Goal: Task Accomplishment & Management: Manage account settings

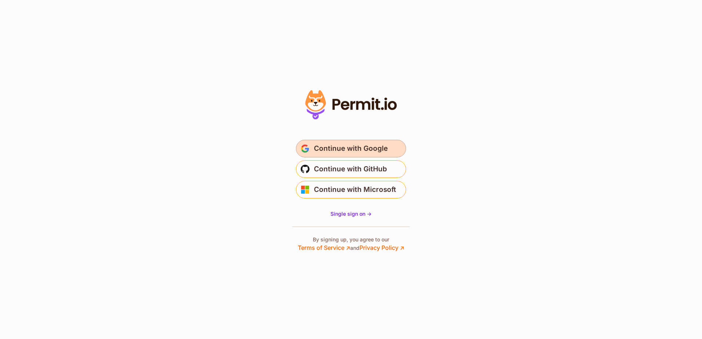
click at [368, 147] on span "Continue with Google" at bounding box center [351, 149] width 74 height 12
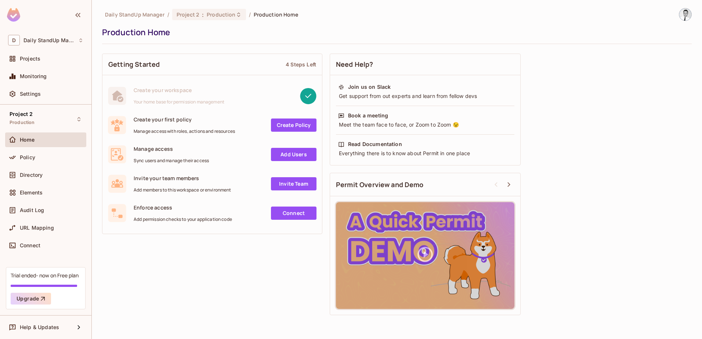
click at [336, 36] on div "Production Home" at bounding box center [395, 32] width 586 height 11
click at [36, 62] on span "Projects" at bounding box center [30, 59] width 21 height 6
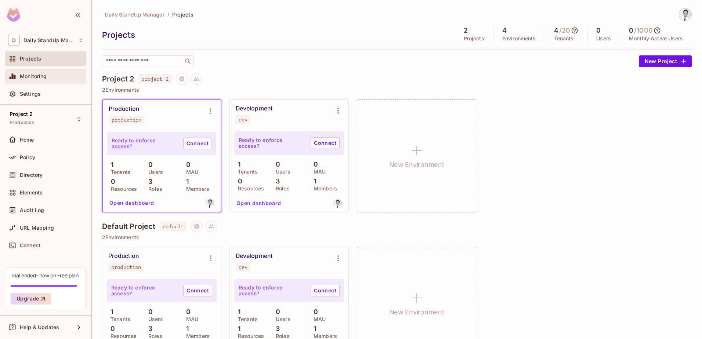
click at [40, 76] on span "Monitoring" at bounding box center [33, 76] width 27 height 6
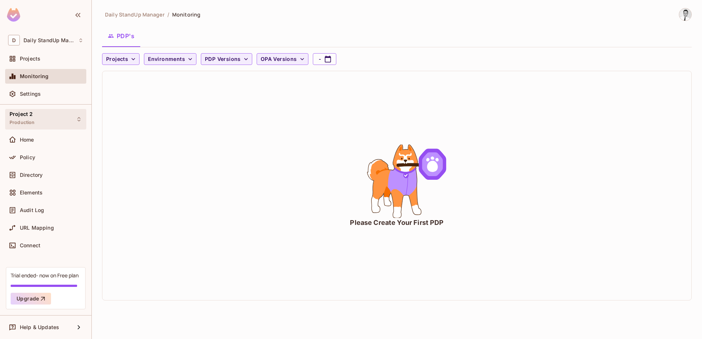
click at [36, 120] on div "Project 2 Production" at bounding box center [45, 119] width 81 height 20
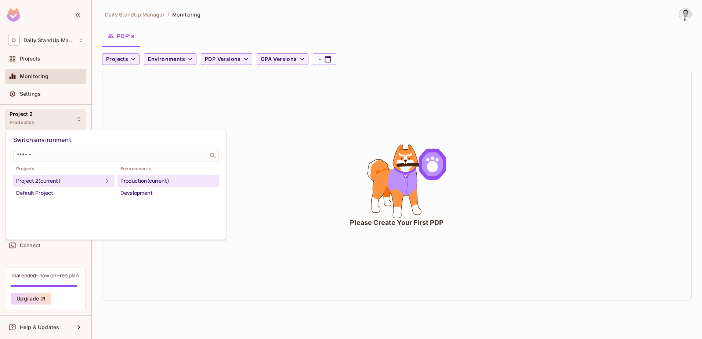
drag, startPoint x: 235, startPoint y: 114, endPoint x: 147, endPoint y: 131, distance: 89.8
click at [234, 114] on div at bounding box center [351, 169] width 702 height 339
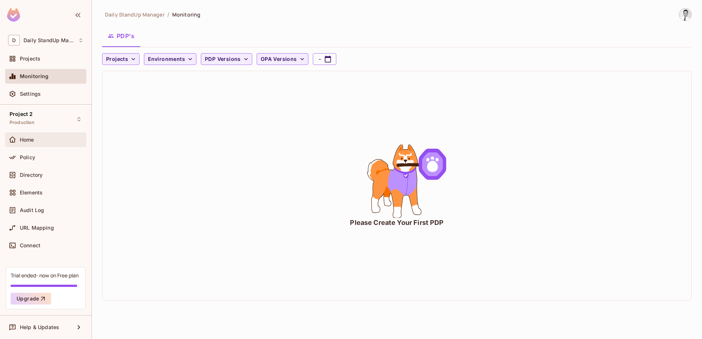
click at [52, 143] on div "Home" at bounding box center [45, 140] width 75 height 9
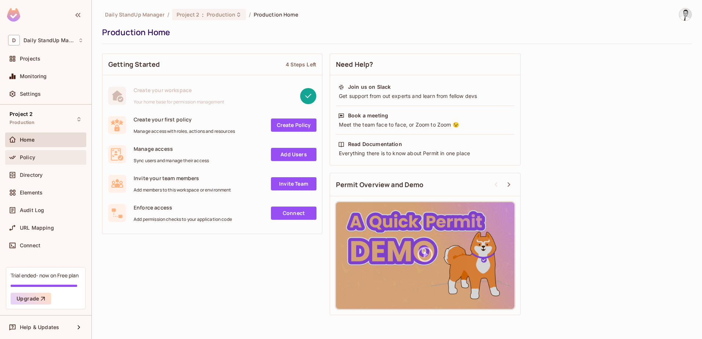
click at [46, 157] on div "Policy" at bounding box center [52, 158] width 64 height 6
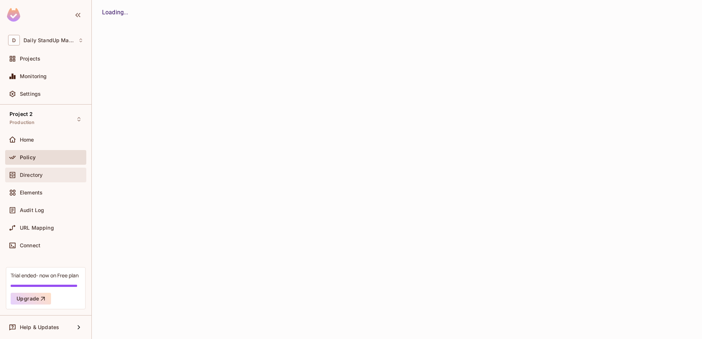
click at [41, 178] on div "Directory" at bounding box center [45, 175] width 75 height 9
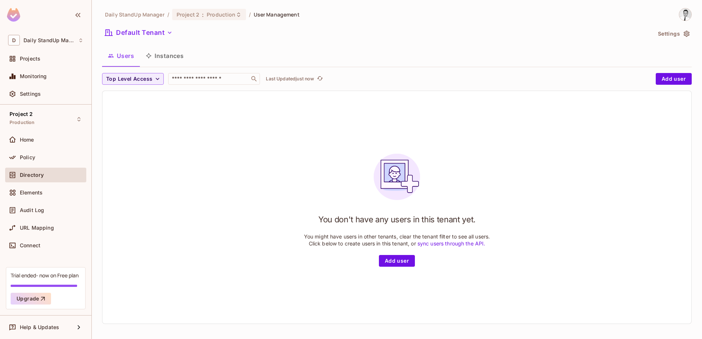
click at [388, 30] on div "Default Tenant" at bounding box center [376, 34] width 549 height 14
drag, startPoint x: 146, startPoint y: 11, endPoint x: 152, endPoint y: 11, distance: 6.6
click at [149, 11] on span "Daily StandUp Manager" at bounding box center [134, 14] width 59 height 7
drag, startPoint x: 152, startPoint y: 11, endPoint x: 224, endPoint y: 16, distance: 72.1
click at [224, 16] on span "Production" at bounding box center [221, 14] width 29 height 7
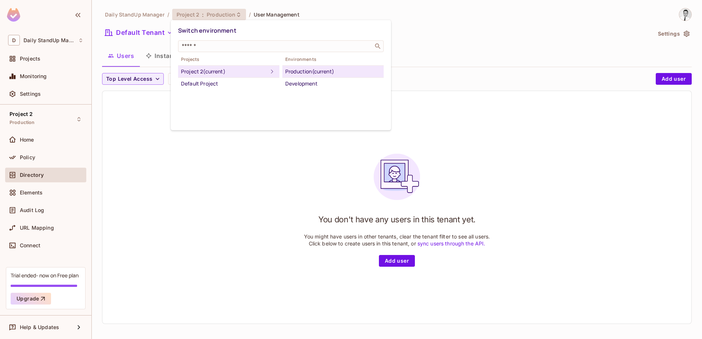
click at [39, 43] on div at bounding box center [351, 169] width 702 height 339
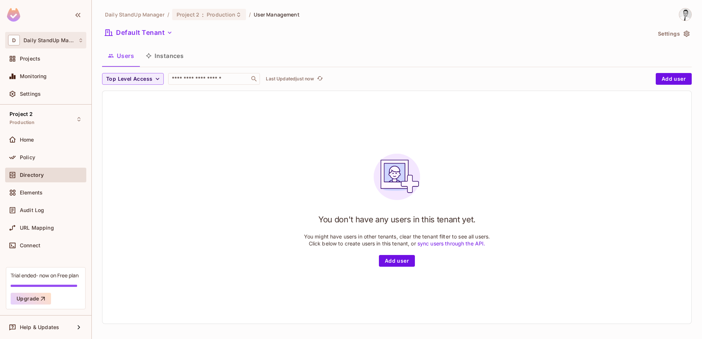
click at [39, 42] on span "Daily StandUp Manager" at bounding box center [49, 40] width 51 height 6
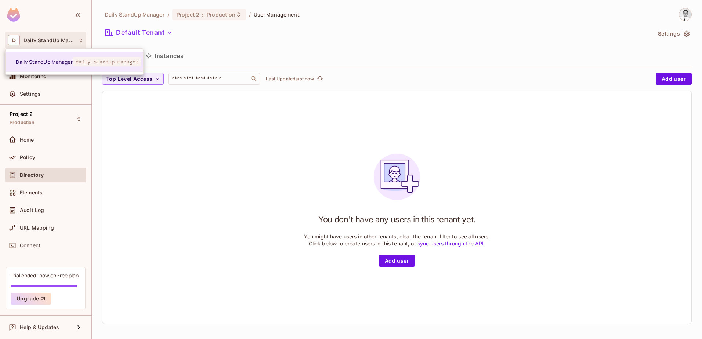
click at [29, 92] on div at bounding box center [351, 169] width 702 height 339
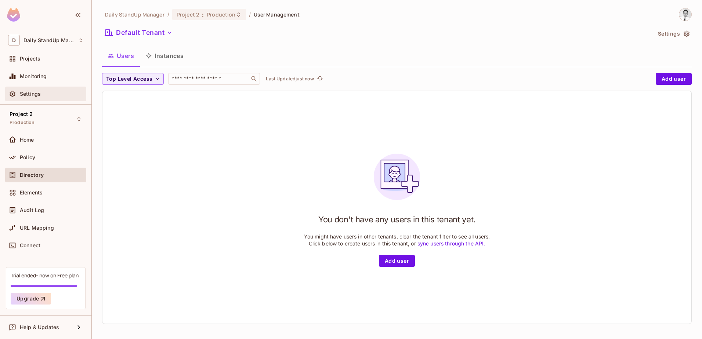
click at [35, 94] on span "Settings" at bounding box center [30, 94] width 21 height 6
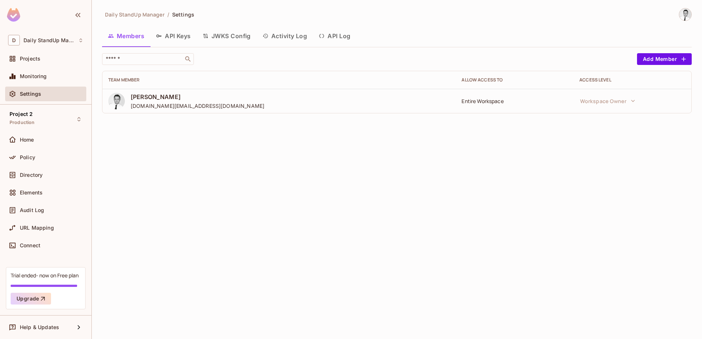
click at [408, 203] on div "Daily StandUp Manager / Settings Members API Keys JWKS Config Activity Log API …" at bounding box center [397, 169] width 610 height 339
click at [556, 35] on div "Members API Keys JWKS Config Activity Log API Log" at bounding box center [397, 36] width 590 height 18
drag, startPoint x: 292, startPoint y: 214, endPoint x: 287, endPoint y: 189, distance: 25.9
click at [292, 214] on div "Daily StandUp Manager / Settings Members API Keys JWKS Config Activity Log API …" at bounding box center [397, 169] width 610 height 339
click at [225, 142] on div "Daily StandUp Manager / Settings Members API Keys JWKS Config Activity Log API …" at bounding box center [397, 169] width 610 height 339
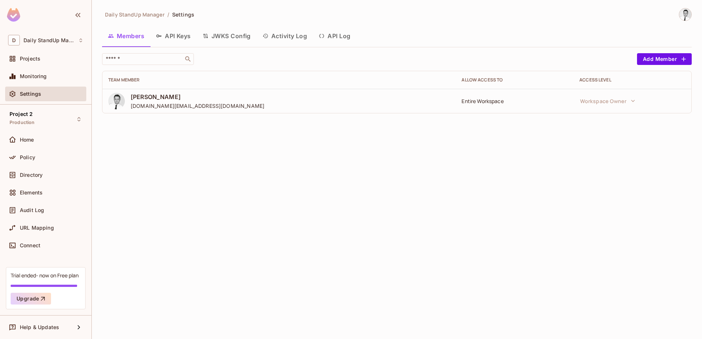
click at [185, 104] on span "gjovanovic.st@gmail.com" at bounding box center [198, 105] width 134 height 7
click at [649, 59] on button "Add Member" at bounding box center [664, 59] width 55 height 12
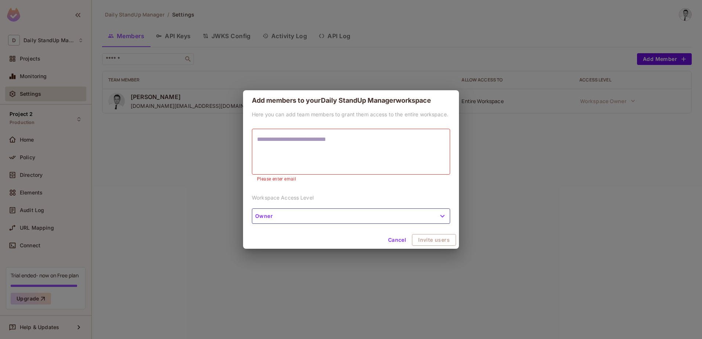
click at [329, 218] on button "Owner" at bounding box center [351, 216] width 198 height 15
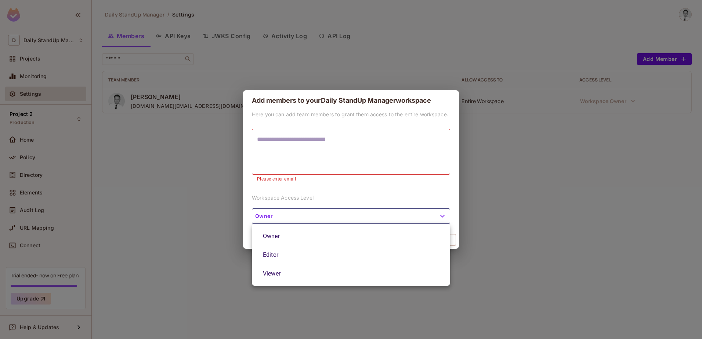
click at [582, 206] on div at bounding box center [351, 169] width 702 height 339
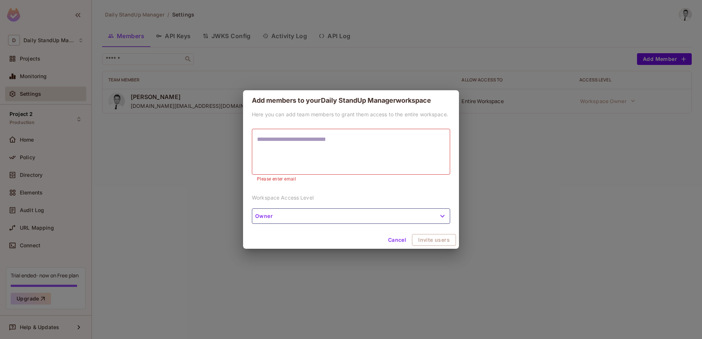
click at [398, 241] on button "Cancel" at bounding box center [397, 240] width 24 height 12
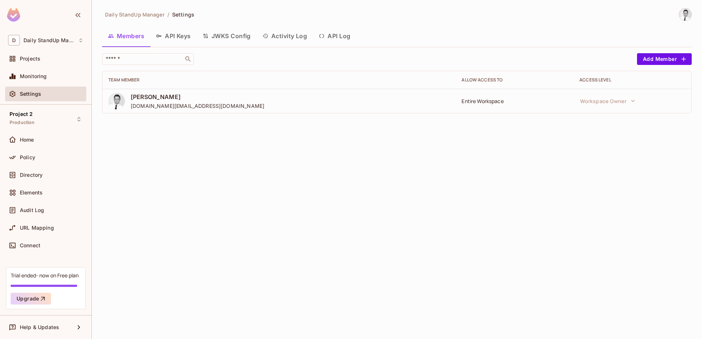
click at [243, 36] on button "JWKS Config" at bounding box center [227, 36] width 60 height 18
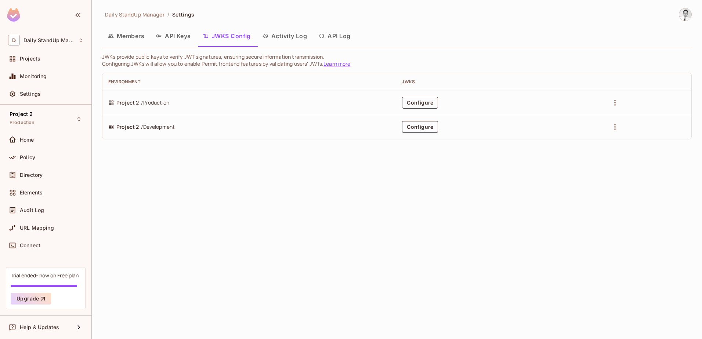
click at [414, 99] on button "Configure" at bounding box center [420, 103] width 36 height 12
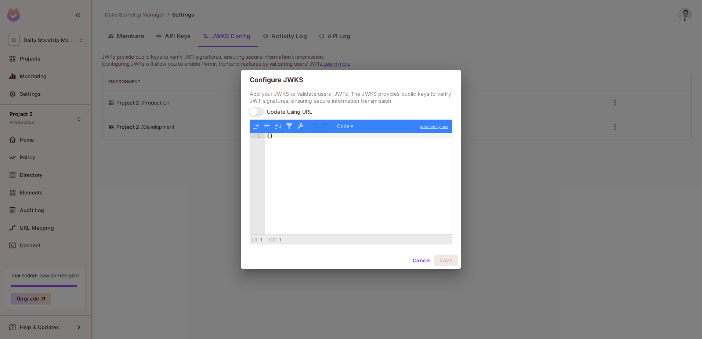
click at [427, 258] on button "Cancel" at bounding box center [422, 261] width 24 height 12
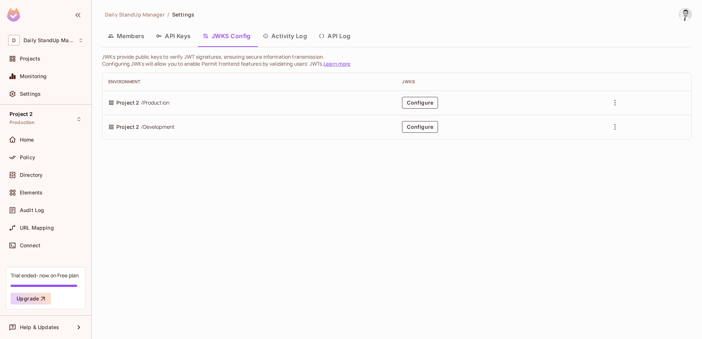
click at [299, 35] on button "Activity Log" at bounding box center [285, 36] width 57 height 18
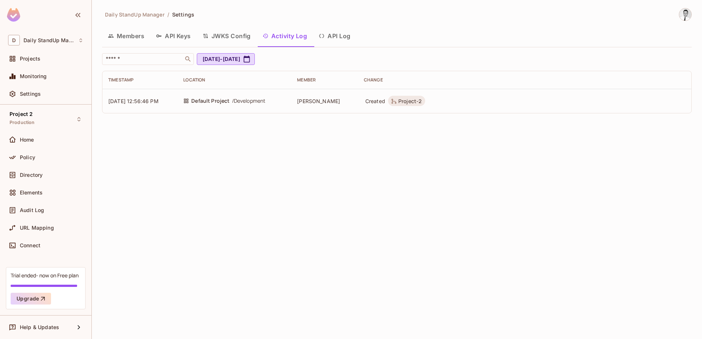
click at [340, 104] on span "Goran Jovanovic" at bounding box center [318, 101] width 43 height 6
click at [150, 108] on td "08/02/2025 12:56:46 PM" at bounding box center [139, 101] width 75 height 24
click at [345, 34] on button "API Log" at bounding box center [334, 36] width 43 height 18
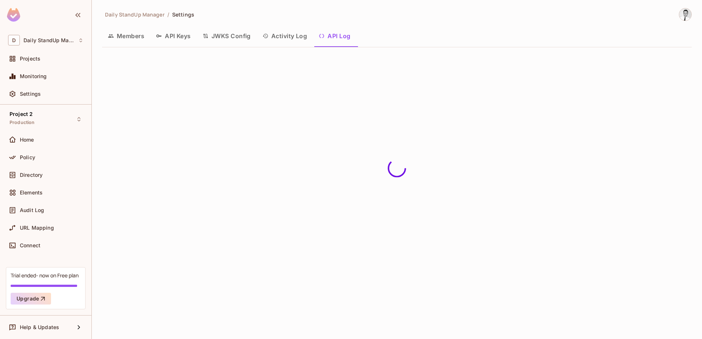
click at [302, 32] on button "Activity Log" at bounding box center [285, 36] width 57 height 18
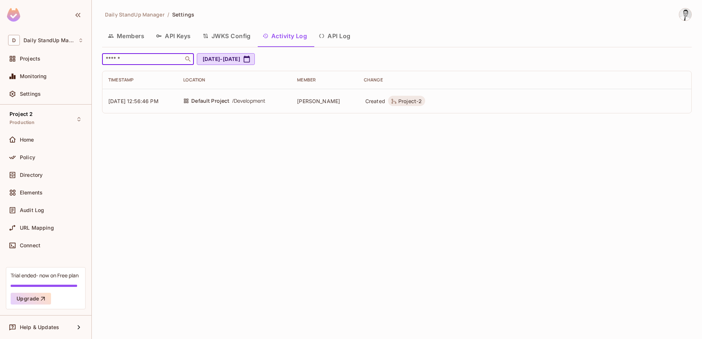
click at [159, 62] on input "text" at bounding box center [142, 58] width 77 height 7
click at [250, 59] on icon "button" at bounding box center [246, 58] width 7 height 7
select select "*"
select select "****"
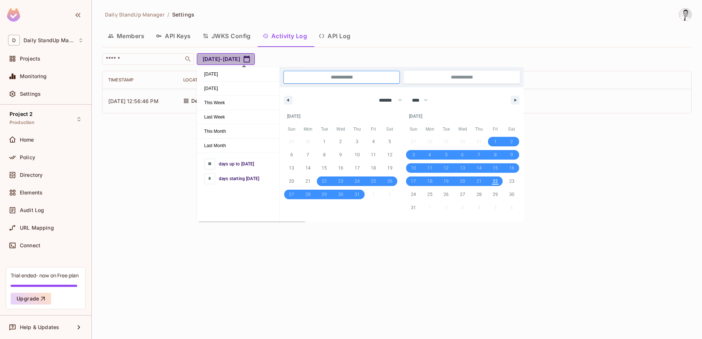
click at [250, 59] on icon "button" at bounding box center [246, 58] width 7 height 7
click at [341, 40] on button "API Log" at bounding box center [334, 36] width 43 height 18
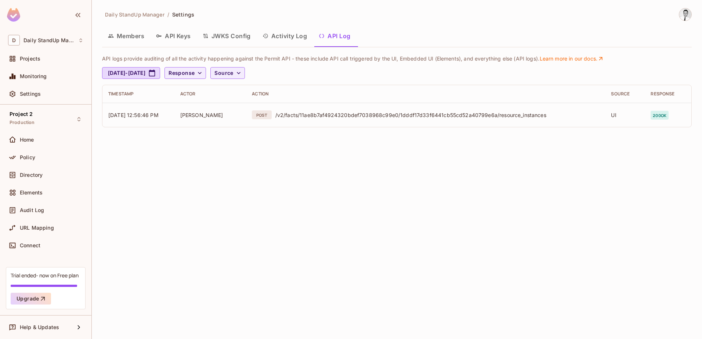
click at [297, 39] on button "Activity Log" at bounding box center [285, 36] width 57 height 18
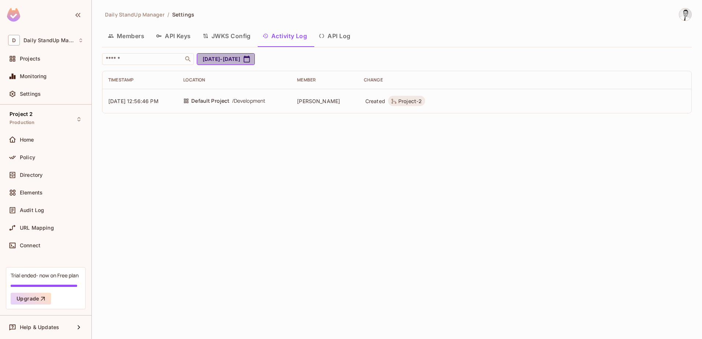
click at [255, 55] on button "Jul 22, 2025 - Aug 22, 2025" at bounding box center [226, 59] width 58 height 12
select select "*"
select select "****"
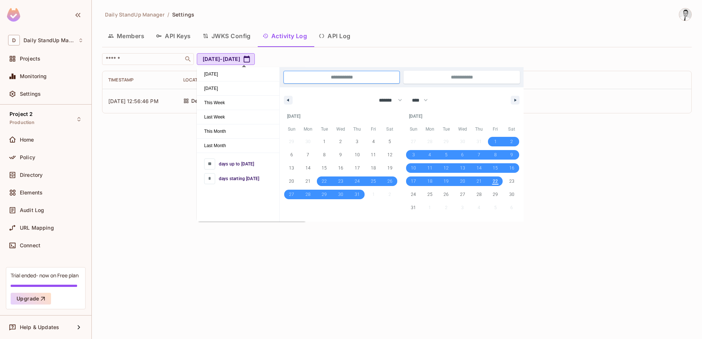
drag, startPoint x: 488, startPoint y: 33, endPoint x: 480, endPoint y: 32, distance: 8.5
click at [486, 32] on div "Members API Keys JWKS Config Activity Log API Log" at bounding box center [397, 36] width 590 height 18
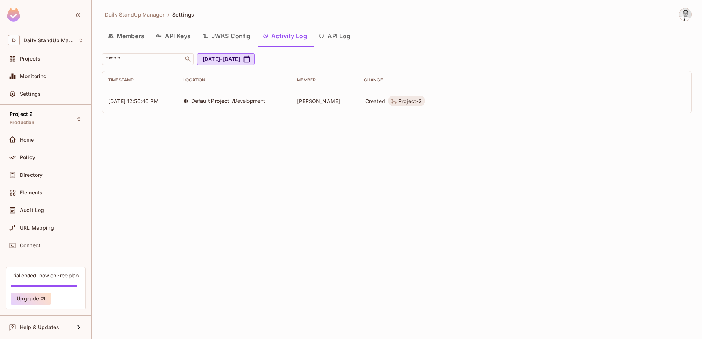
click at [335, 34] on button "API Log" at bounding box center [334, 36] width 43 height 18
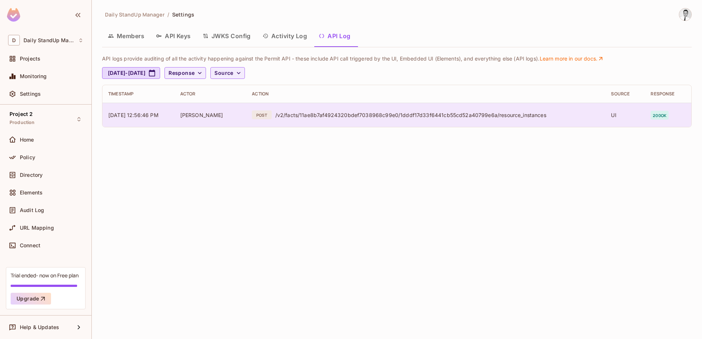
click at [411, 119] on div "POST /v2/facts/11ae8b7af4924320bdef7038968c99e0/1dddf17d33f6441cb55cd52a40799e6…" at bounding box center [425, 115] width 347 height 9
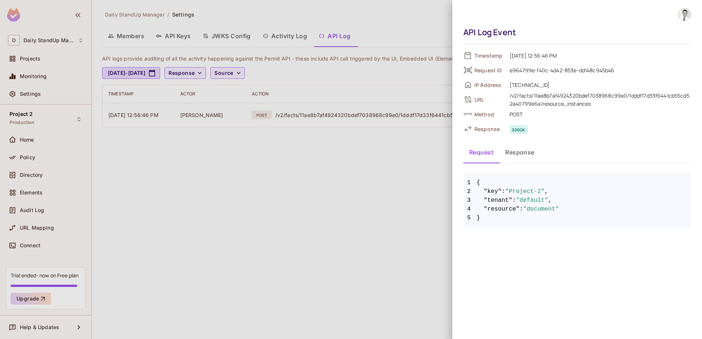
click at [403, 32] on div at bounding box center [351, 169] width 702 height 339
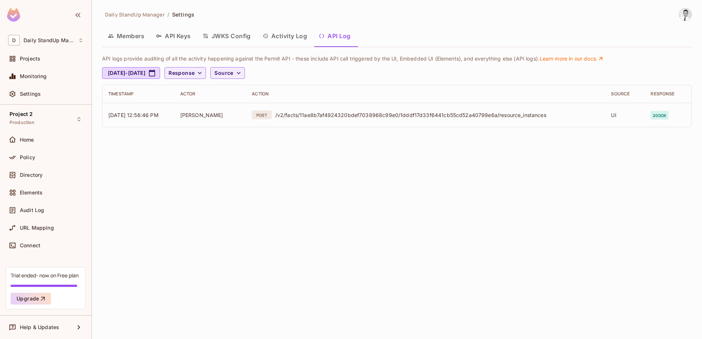
click at [440, 26] on div "Daily StandUp Manager / Settings Members API Keys JWKS Config Activity Log API …" at bounding box center [397, 70] width 590 height 125
click at [206, 70] on button "Response" at bounding box center [186, 73] width 42 height 12
click at [258, 73] on div at bounding box center [351, 169] width 702 height 339
click at [233, 73] on span "Source" at bounding box center [223, 73] width 19 height 9
click at [258, 104] on span "UI logs" at bounding box center [267, 105] width 31 height 7
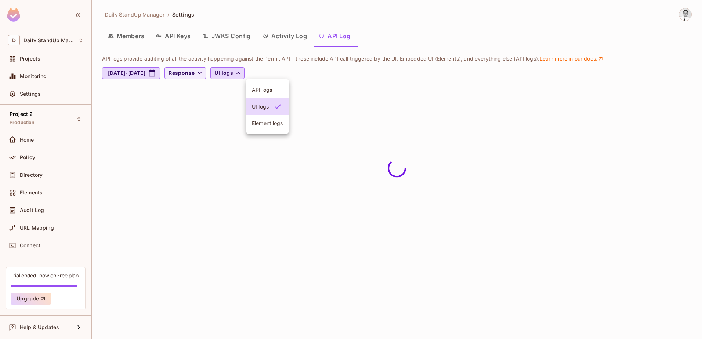
click at [198, 190] on div at bounding box center [351, 169] width 702 height 339
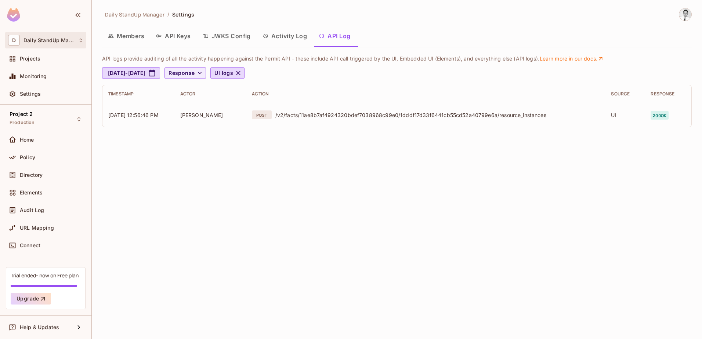
click at [49, 38] on span "Daily StandUp Manager" at bounding box center [49, 40] width 51 height 6
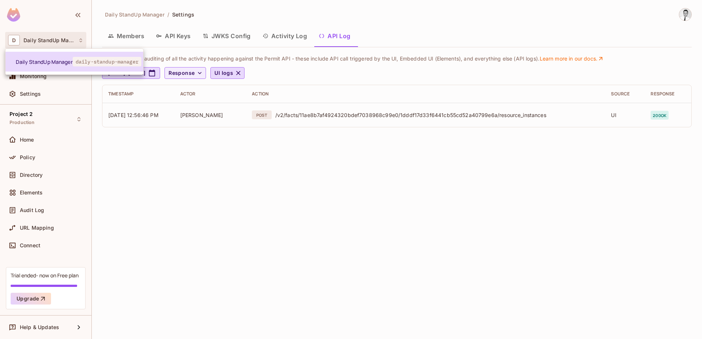
click at [29, 56] on li "Daily StandUp Manager daily-standup-manager" at bounding box center [75, 62] width 138 height 20
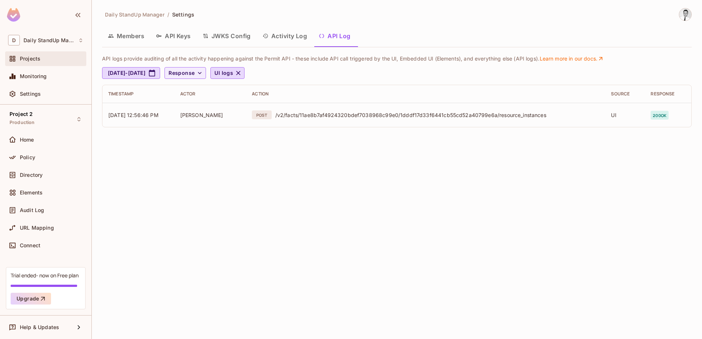
click at [40, 62] on div "Projects" at bounding box center [45, 58] width 75 height 9
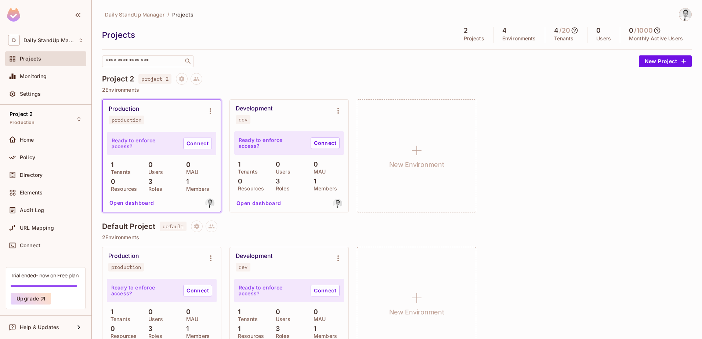
click at [268, 46] on div "Daily StandUp Manager / Projects Projects 2 Projects 4 Environments 4 / 20 Tena…" at bounding box center [397, 37] width 590 height 59
click at [78, 43] on icon at bounding box center [80, 40] width 5 height 5
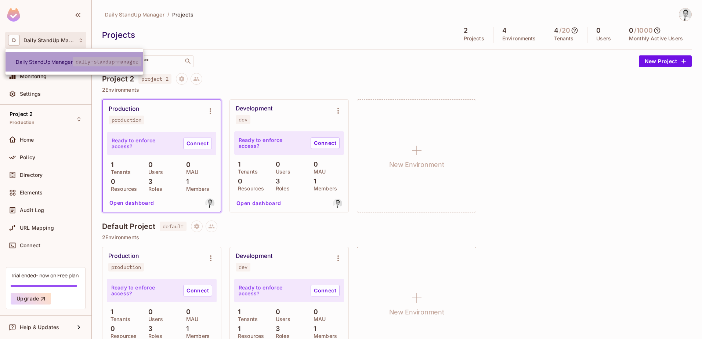
click at [109, 60] on span "daily-standup-manager" at bounding box center [107, 62] width 69 height 10
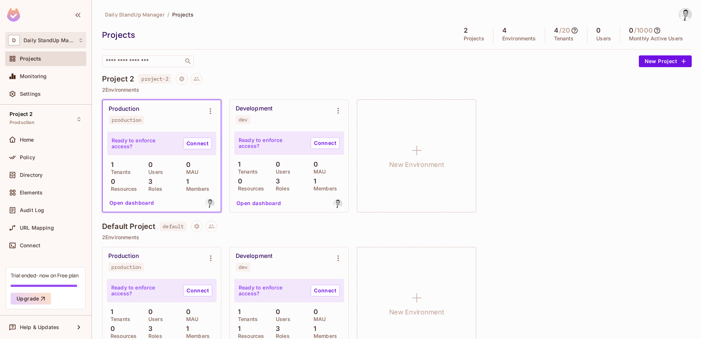
click at [48, 36] on div "D Daily StandUp Manager" at bounding box center [45, 40] width 75 height 11
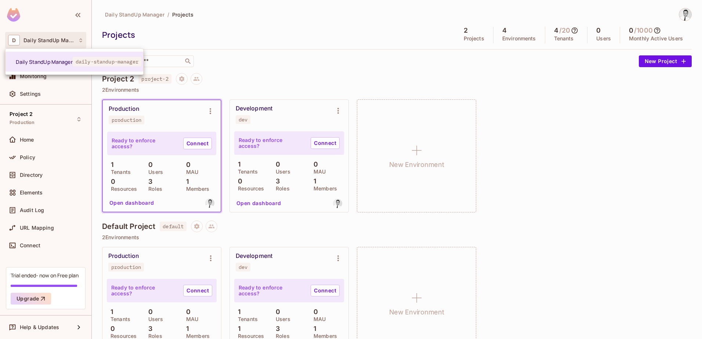
click at [304, 28] on div at bounding box center [351, 169] width 702 height 339
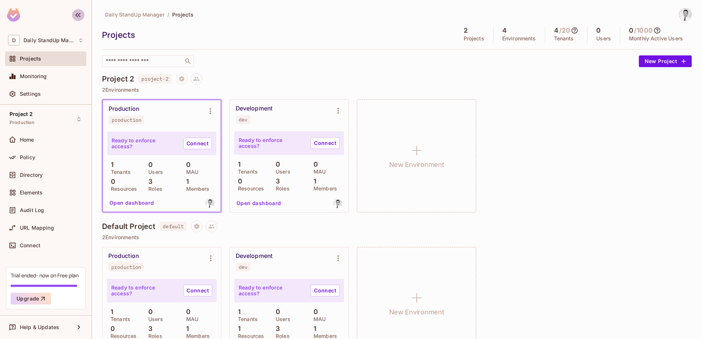
click at [82, 14] on button "button" at bounding box center [78, 15] width 12 height 12
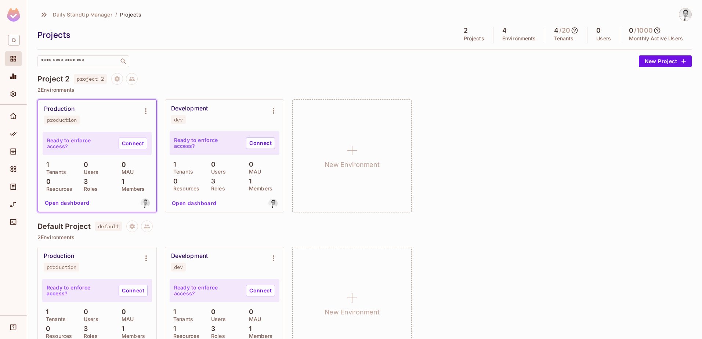
click at [17, 15] on img at bounding box center [13, 15] width 13 height 14
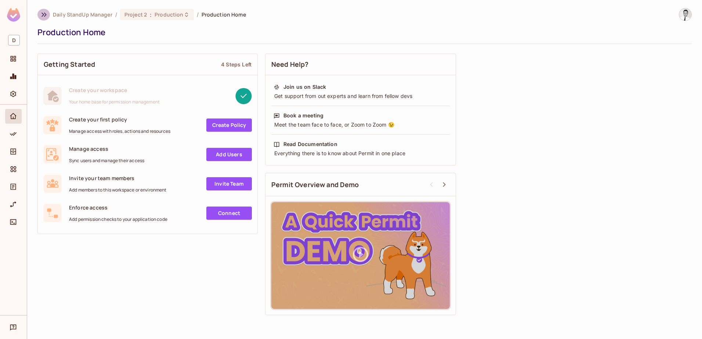
click at [44, 14] on icon "button" at bounding box center [44, 14] width 5 height 4
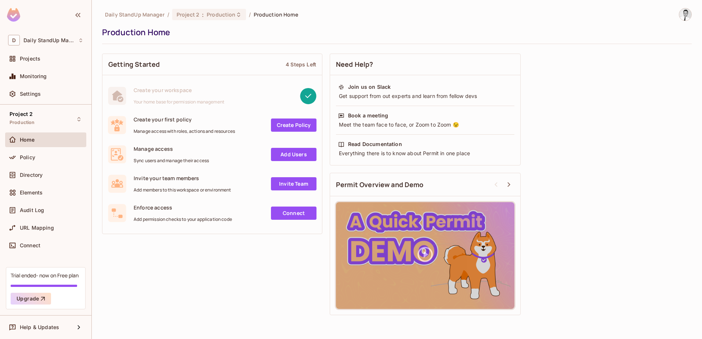
click at [76, 281] on div "Trial ended- now on Free plan Upgrade" at bounding box center [46, 288] width 80 height 42
click at [45, 327] on span "Help & Updates" at bounding box center [39, 328] width 39 height 6
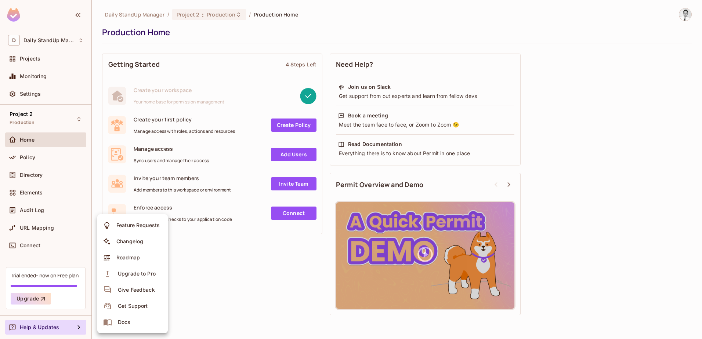
click at [45, 327] on div at bounding box center [351, 169] width 702 height 339
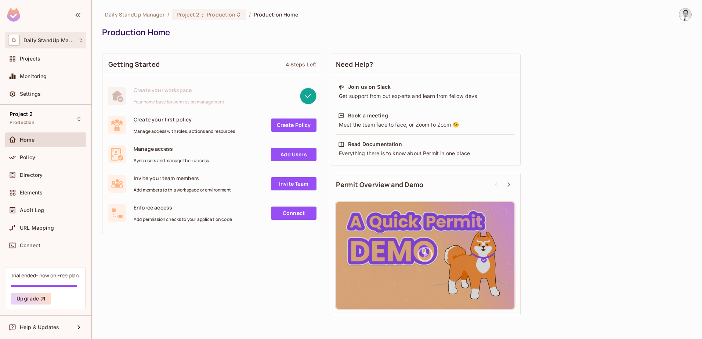
click at [37, 39] on span "Daily StandUp Manager" at bounding box center [49, 40] width 51 height 6
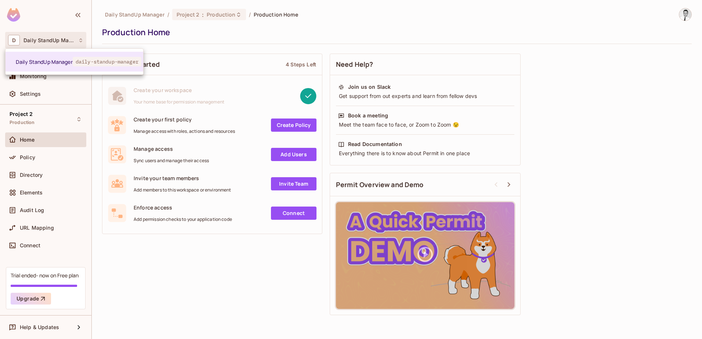
drag, startPoint x: 289, startPoint y: 44, endPoint x: 299, endPoint y: 42, distance: 10.1
click at [290, 44] on div at bounding box center [351, 169] width 702 height 339
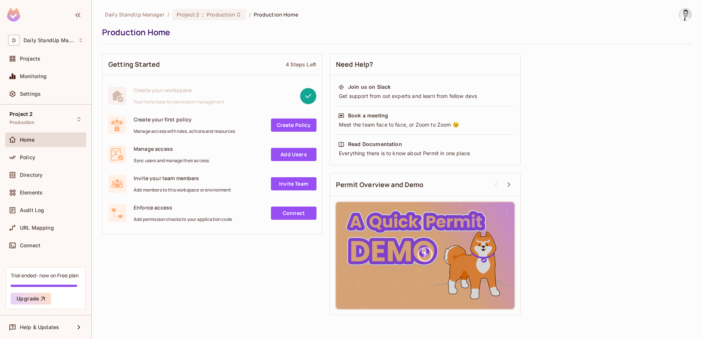
click at [683, 13] on img at bounding box center [685, 14] width 12 height 12
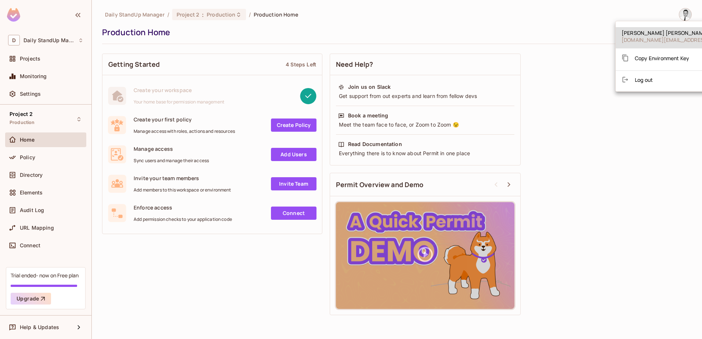
click at [647, 80] on span "Log out" at bounding box center [644, 79] width 18 height 7
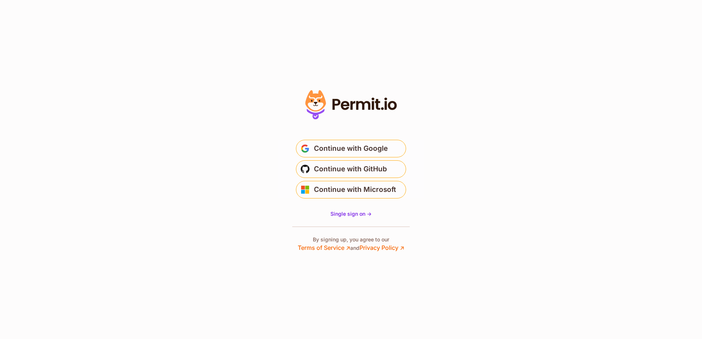
click at [338, 241] on p "By signing up, you agree to our Terms of Service ↗ and Privacy Policy ↗" at bounding box center [351, 244] width 107 height 16
click at [352, 169] on span "Continue with GitHub" at bounding box center [350, 169] width 73 height 12
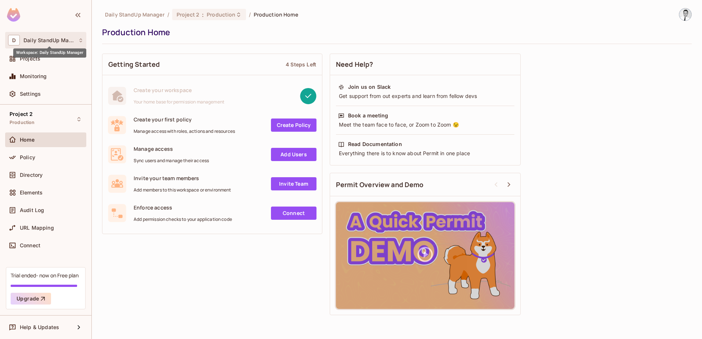
click at [65, 37] on span "Daily StandUp Manager" at bounding box center [49, 40] width 51 height 6
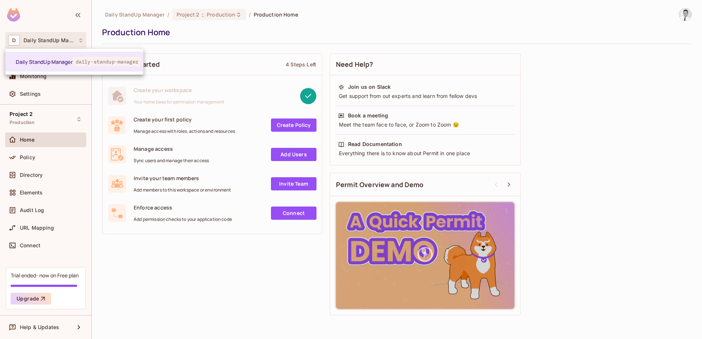
click at [251, 33] on div at bounding box center [351, 169] width 702 height 339
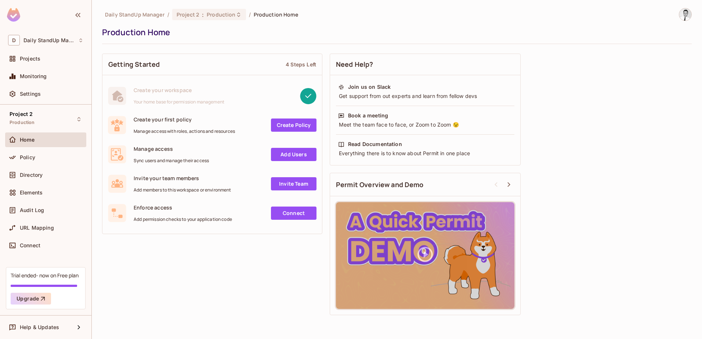
click at [131, 11] on ol "Daily StandUp Manager / Project 2 : Production / Production Home" at bounding box center [201, 14] width 193 height 11
click at [138, 11] on span "Daily StandUp Manager" at bounding box center [134, 14] width 59 height 7
click at [42, 299] on icon "button" at bounding box center [43, 299] width 4 height 4
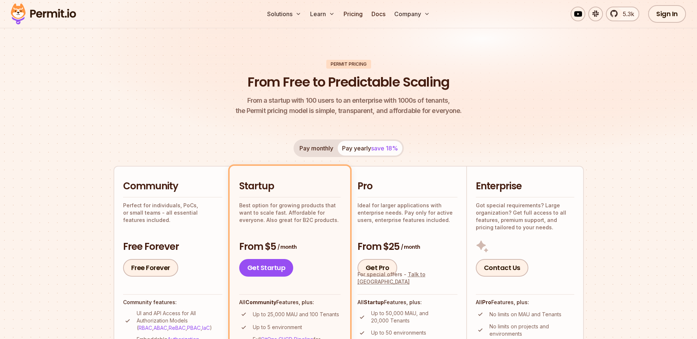
scroll to position [110, 0]
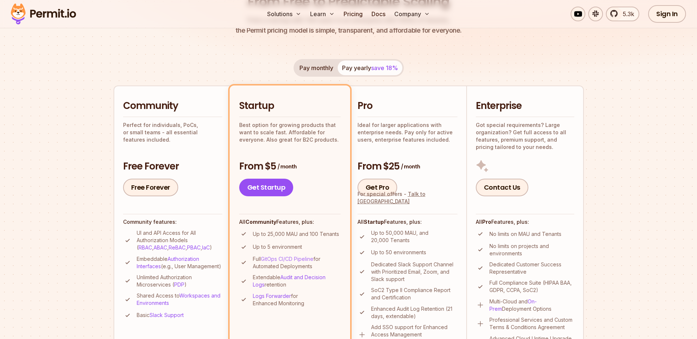
click at [286, 261] on link "GitOps CI/CD Pipeline" at bounding box center [287, 259] width 53 height 6
click at [570, 73] on div "Pay monthly Pay yearly save 18% Community Perfect for individuals, PoCs, or sma…" at bounding box center [348, 211] width 470 height 304
